Goal: Information Seeking & Learning: Learn about a topic

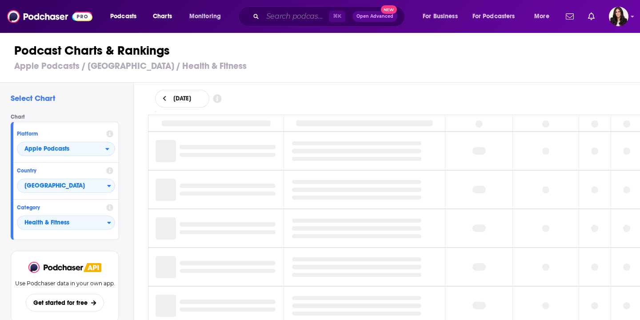
click at [298, 17] on input "Search podcasts, credits, & more..." at bounding box center [296, 16] width 66 height 14
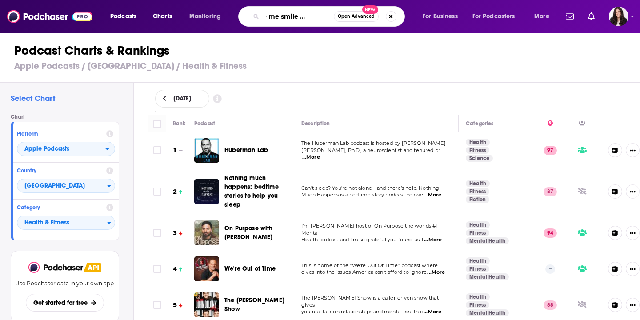
type input "make me smile with miist"
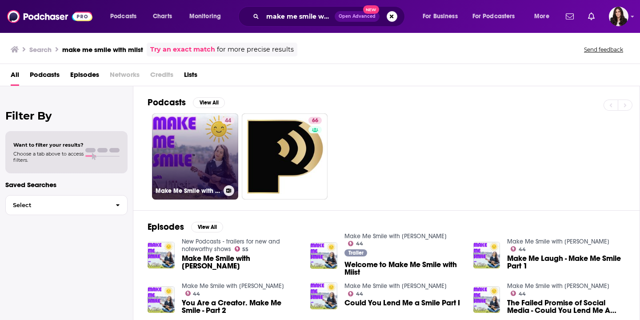
click at [183, 163] on link "44 Make Me Smile with Miist" at bounding box center [195, 156] width 86 height 86
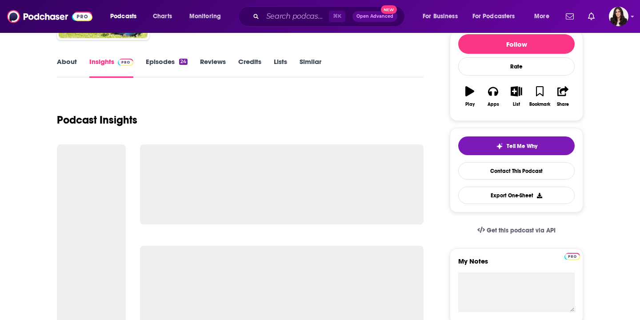
scroll to position [115, 0]
